Goal: Information Seeking & Learning: Find specific fact

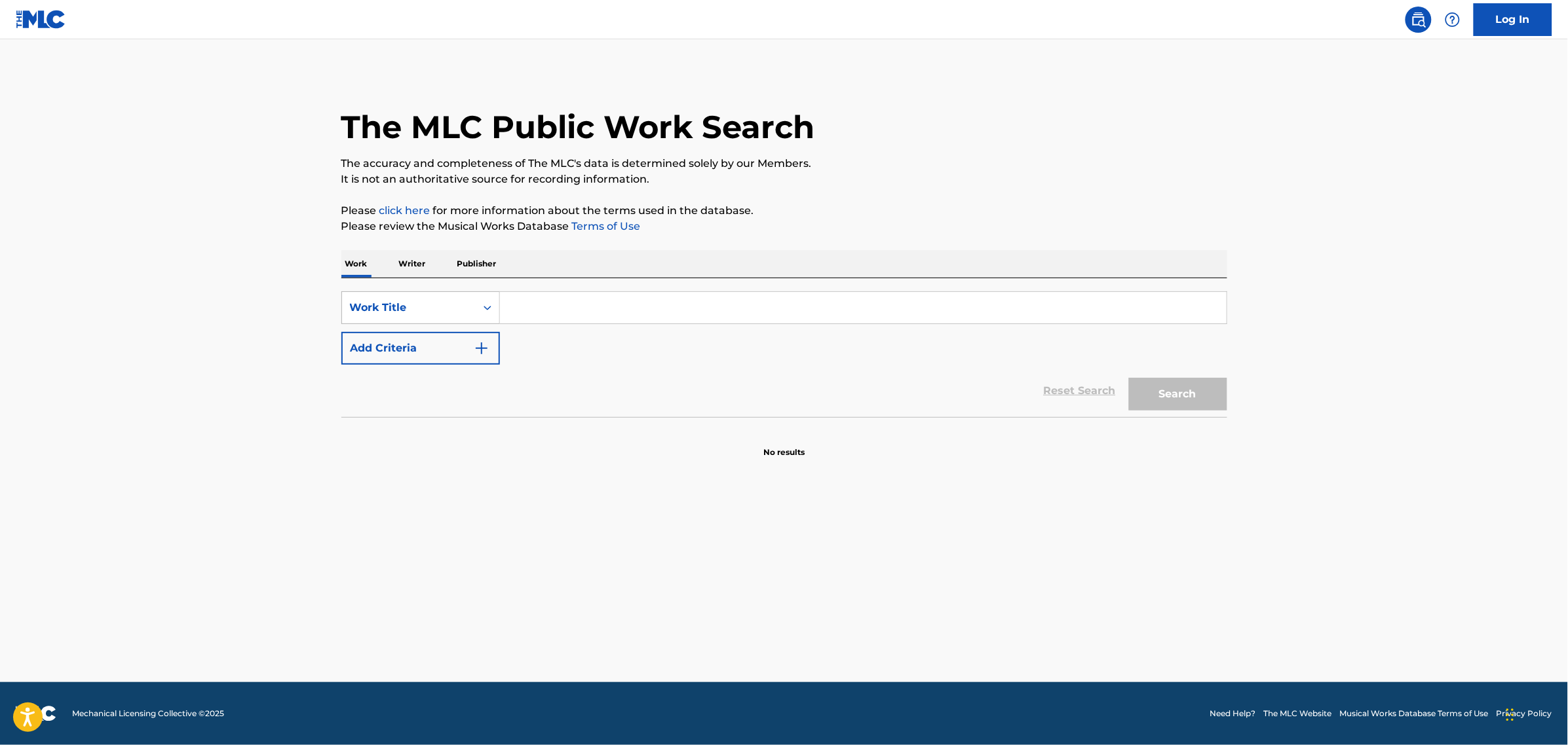
click at [534, 306] on input "Search Form" at bounding box center [863, 308] width 727 height 31
click at [403, 309] on div "Work Title" at bounding box center [409, 307] width 118 height 16
click at [528, 308] on input "Search Form" at bounding box center [863, 308] width 727 height 31
type input "n"
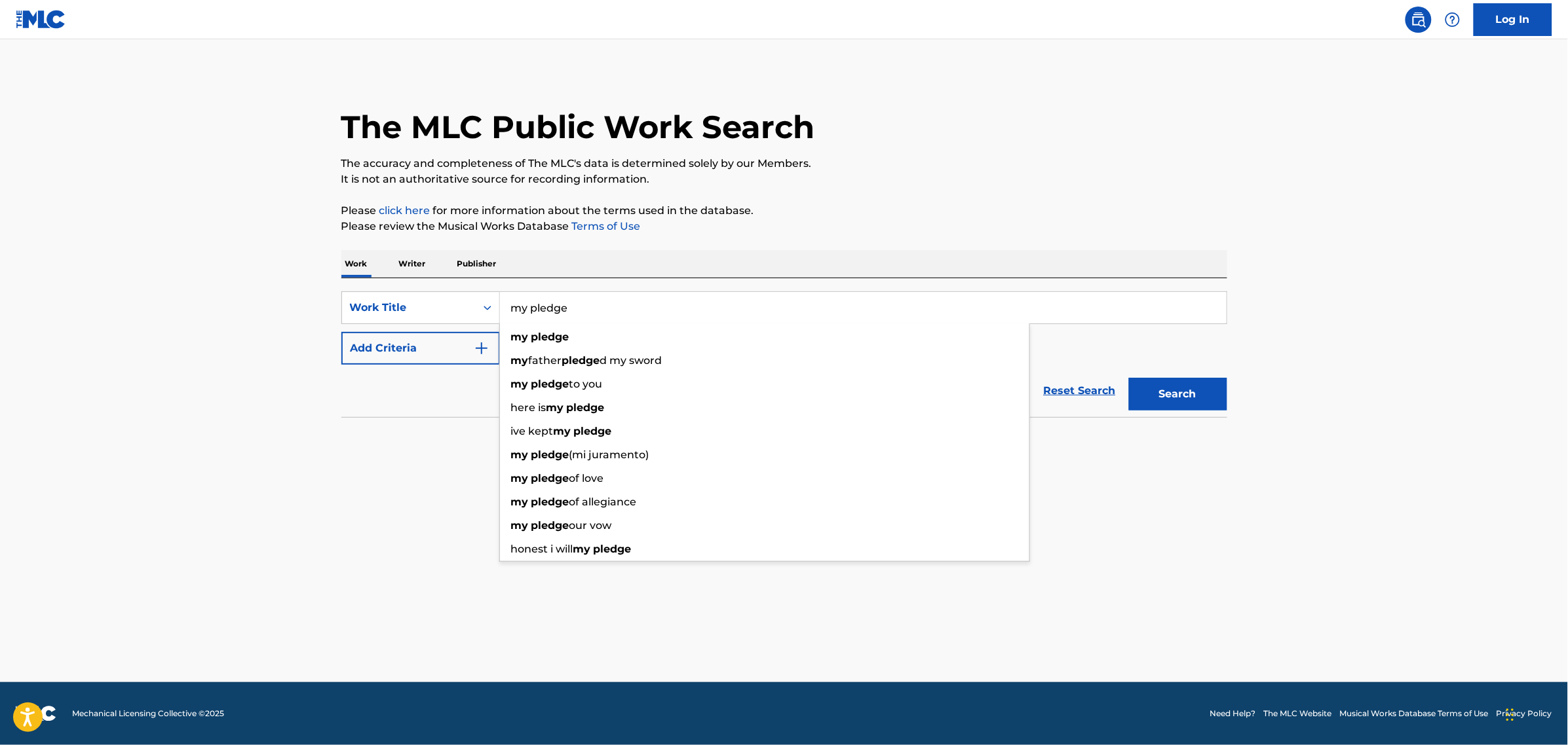
type input "my pledge"
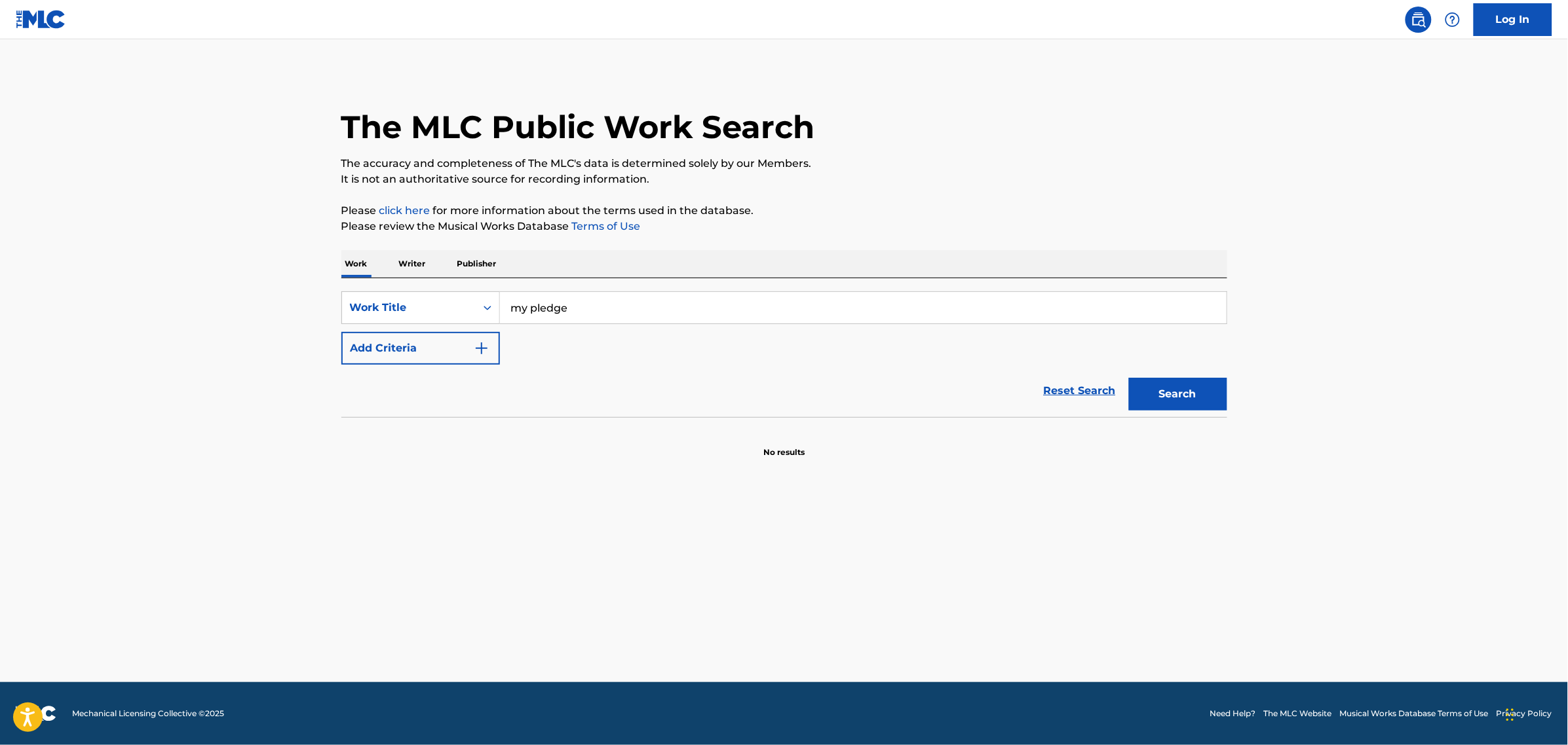
click at [385, 345] on button "Add Criteria" at bounding box center [421, 349] width 159 height 33
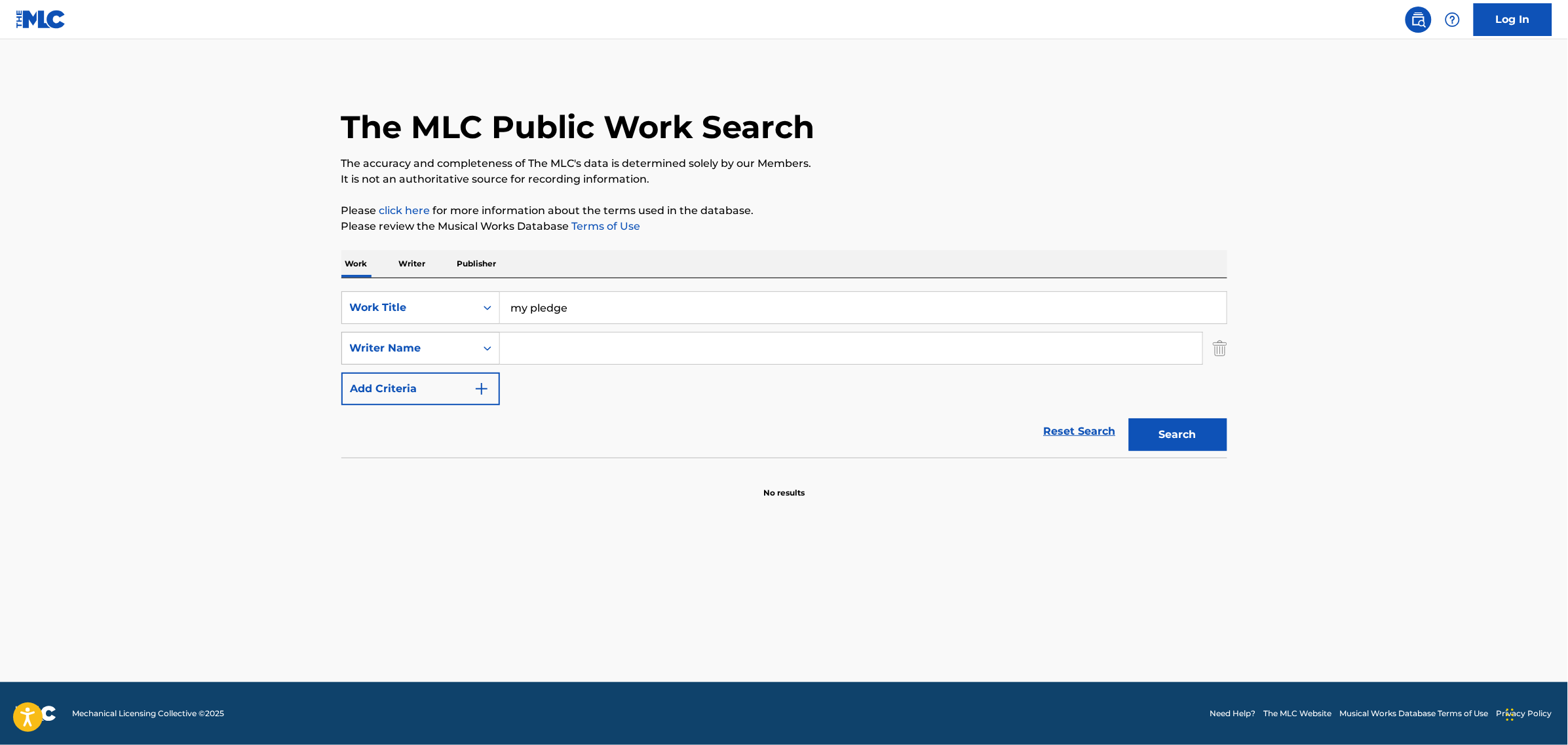
click at [487, 351] on icon "Search Form" at bounding box center [487, 349] width 13 height 13
click at [516, 351] on input "Search Form" at bounding box center [851, 348] width 703 height 31
type input "g"
type input "[PERSON_NAME]"
click at [1129, 418] on button "Search" at bounding box center [1178, 435] width 98 height 33
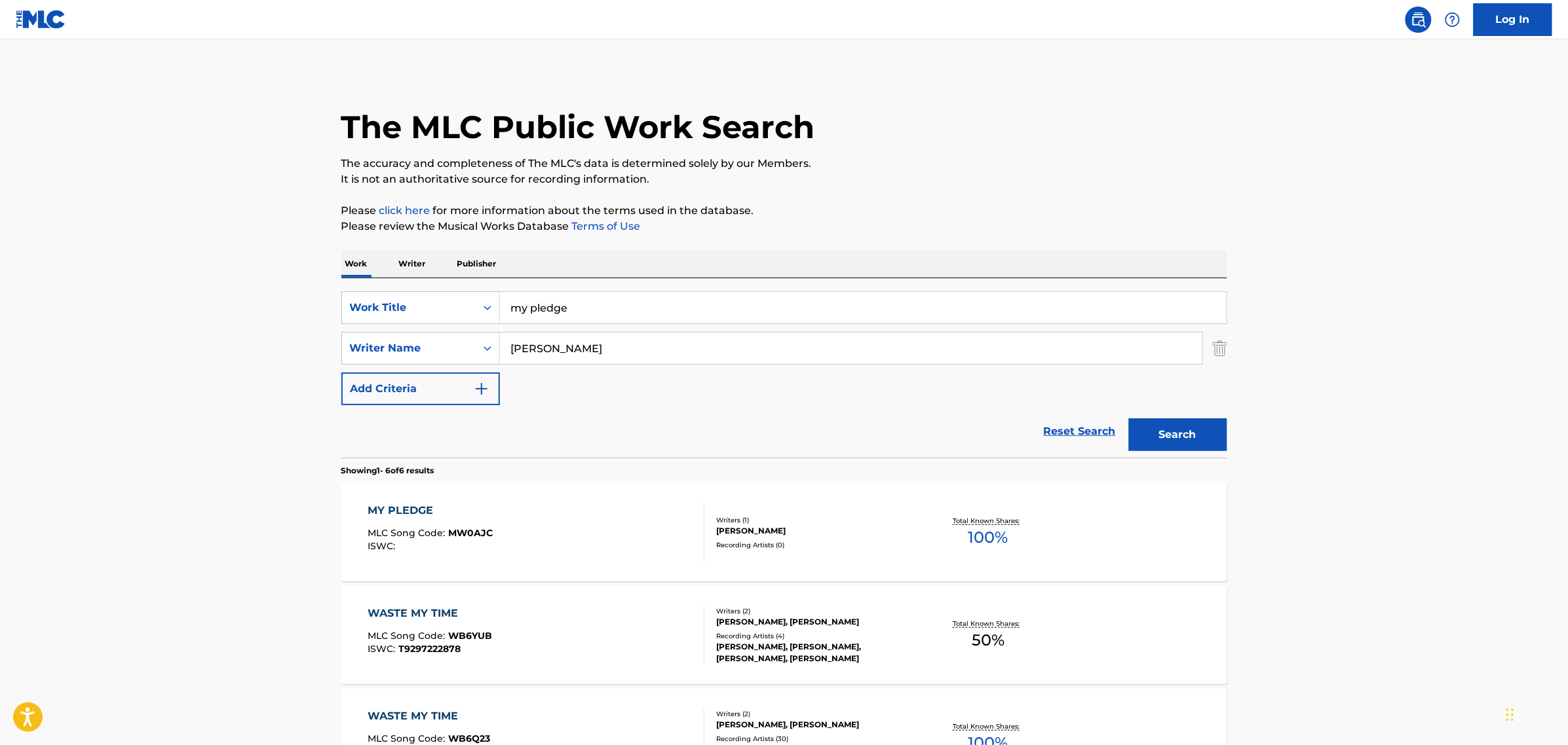
click at [596, 541] on div "MY PLEDGE MLC Song Code : MW0AJC ISWC :" at bounding box center [536, 532] width 337 height 59
